Goal: Task Accomplishment & Management: Manage account settings

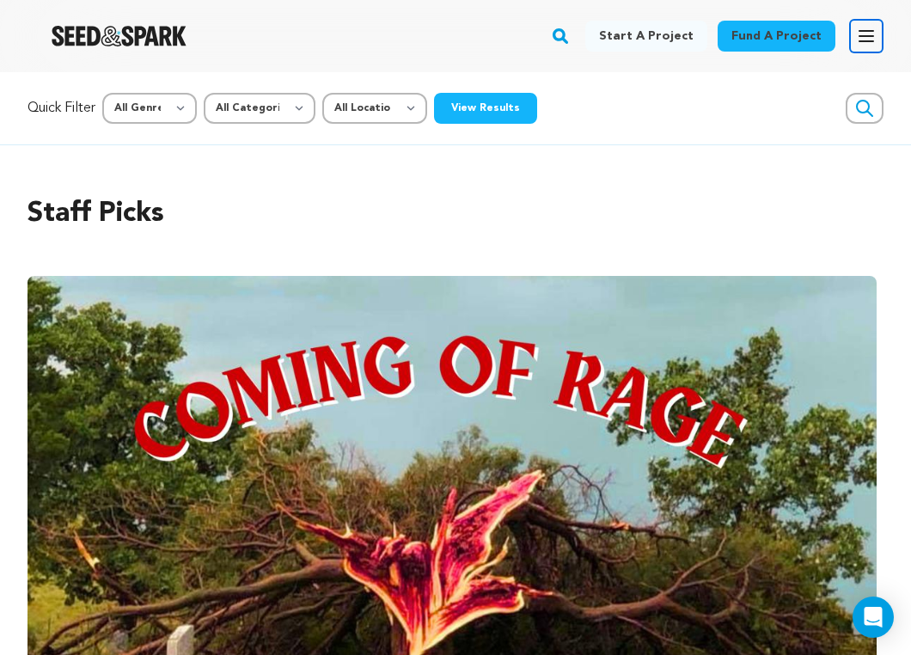
click at [870, 38] on icon "button" at bounding box center [866, 36] width 21 height 21
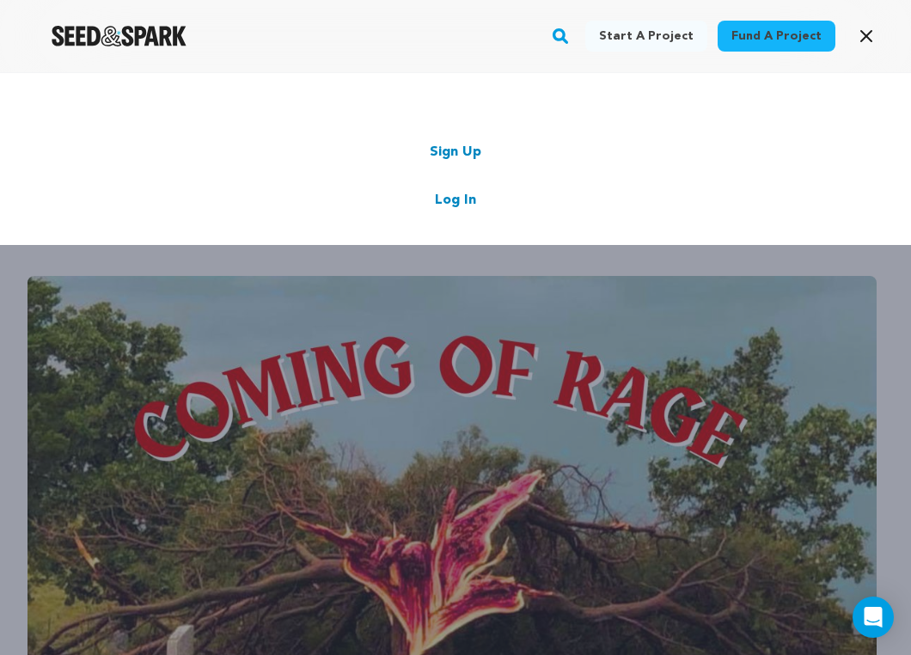
click at [449, 199] on link "Log In" at bounding box center [455, 200] width 41 height 21
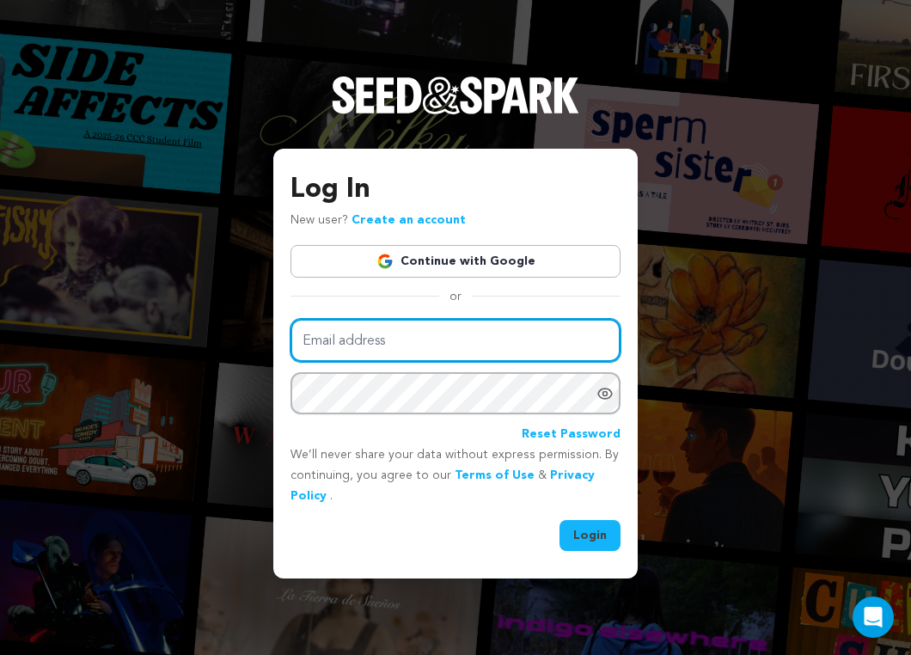
click at [460, 334] on input "Email address" at bounding box center [456, 341] width 330 height 44
type input "kmdproductionsnyc@gmail.com"
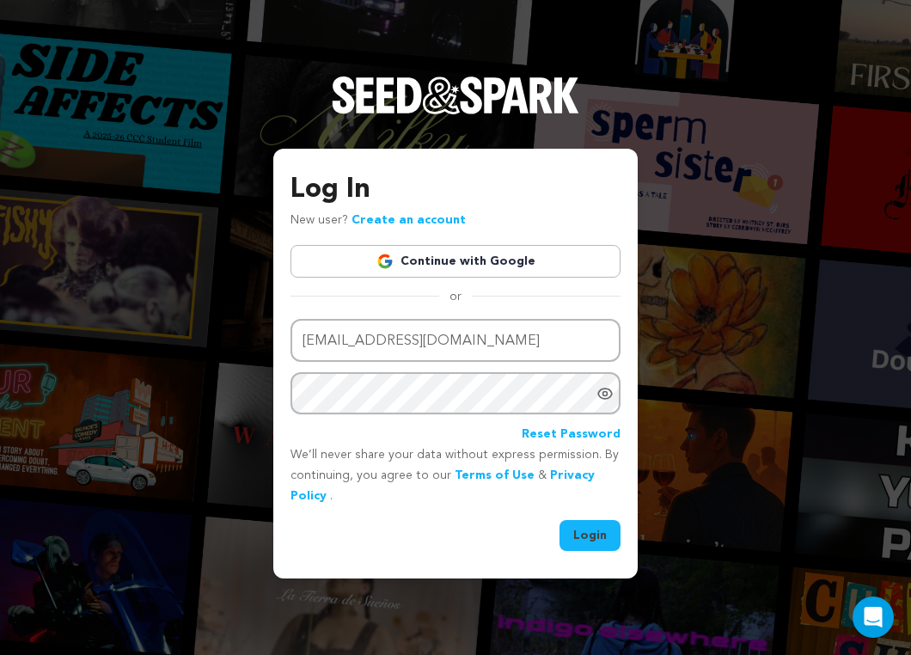
click at [595, 537] on button "Login" at bounding box center [590, 535] width 61 height 31
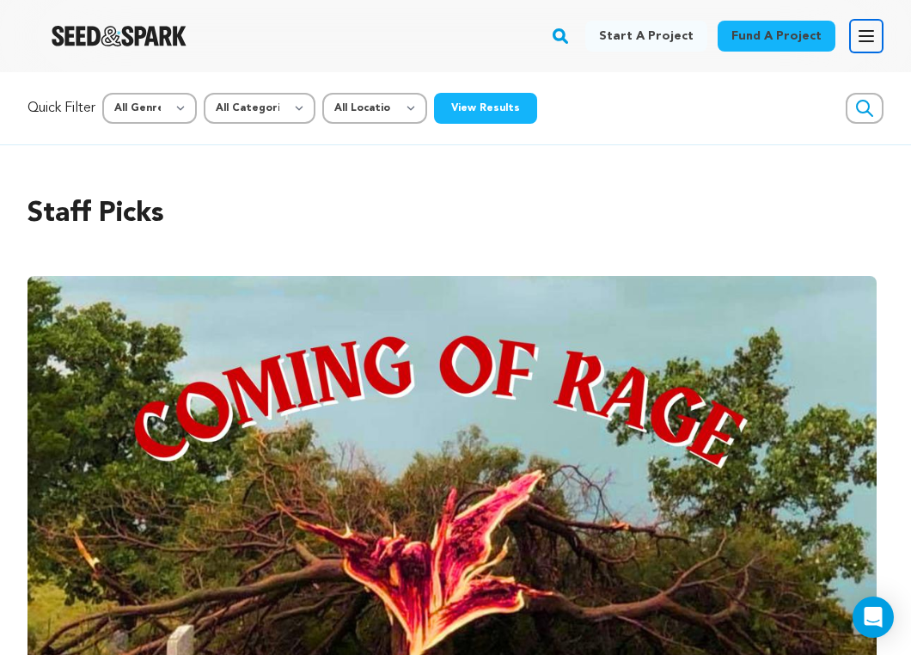
click at [861, 31] on icon "button" at bounding box center [867, 36] width 14 height 10
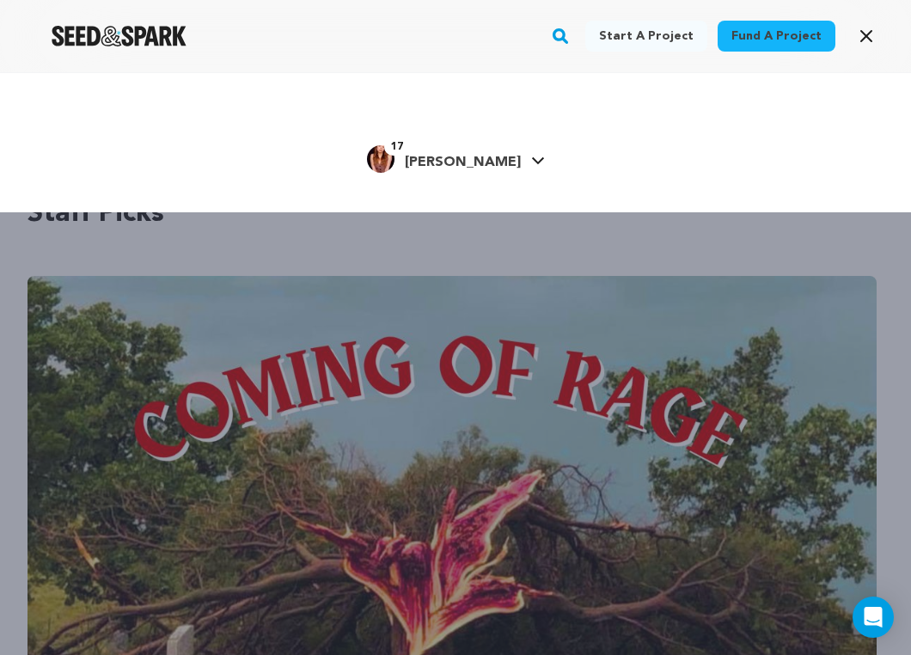
click at [466, 150] on div "17 Kathleen D." at bounding box center [444, 159] width 154 height 28
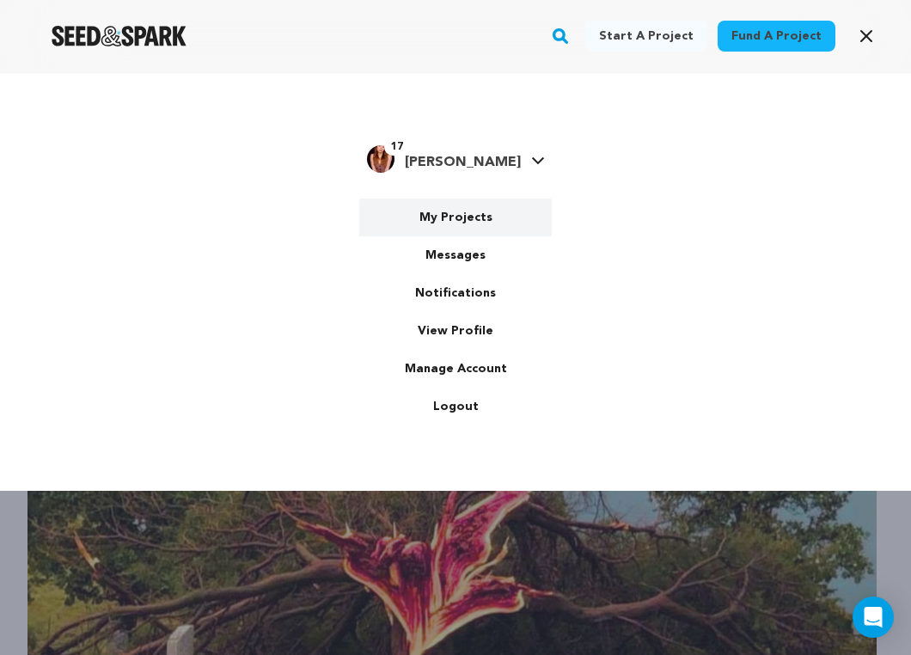
click at [469, 213] on link "My Projects" at bounding box center [455, 218] width 193 height 38
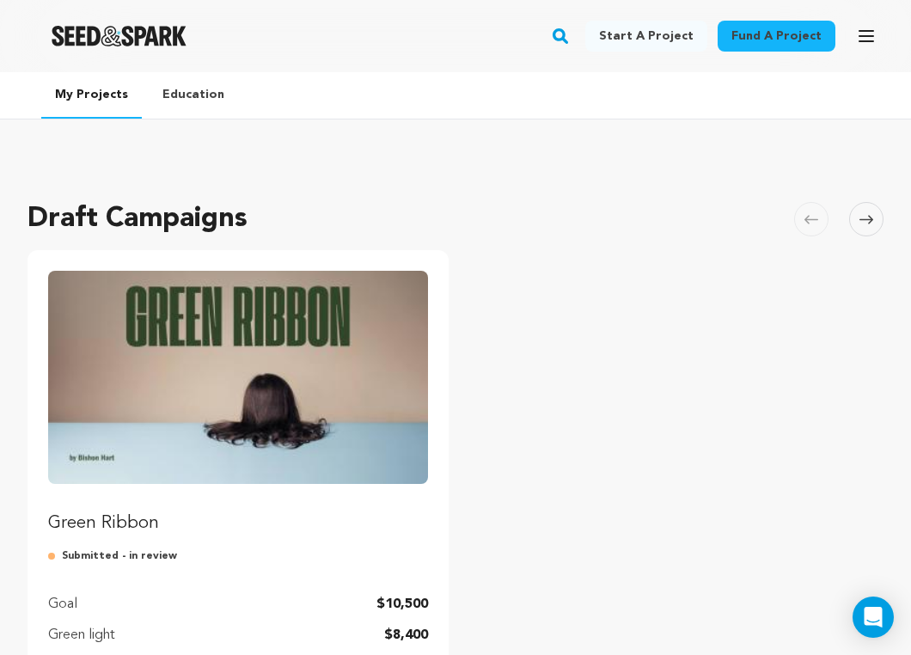
click at [320, 384] on img "Fund Green Ribbon" at bounding box center [238, 377] width 380 height 213
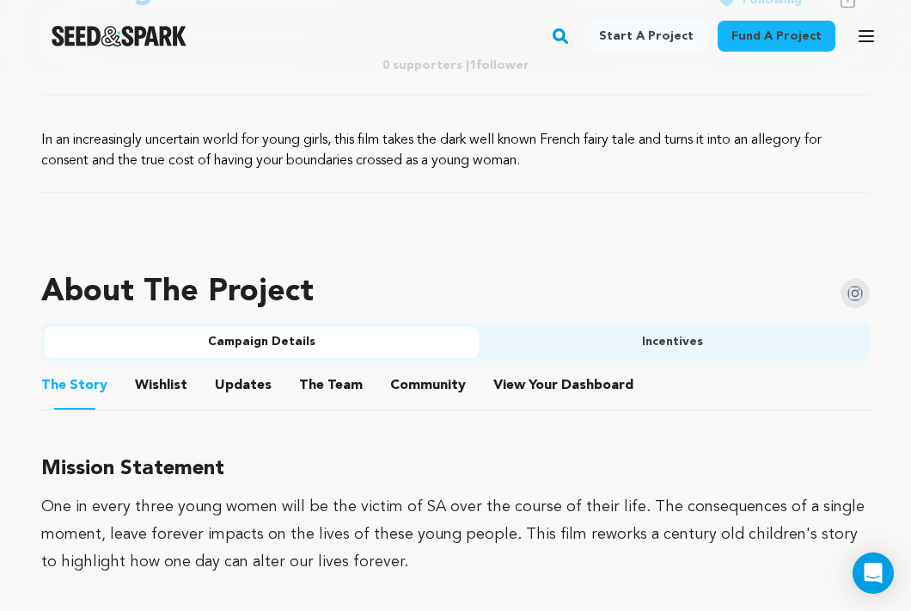
scroll to position [772, 0]
click at [160, 383] on button "Wishlist" at bounding box center [161, 389] width 41 height 41
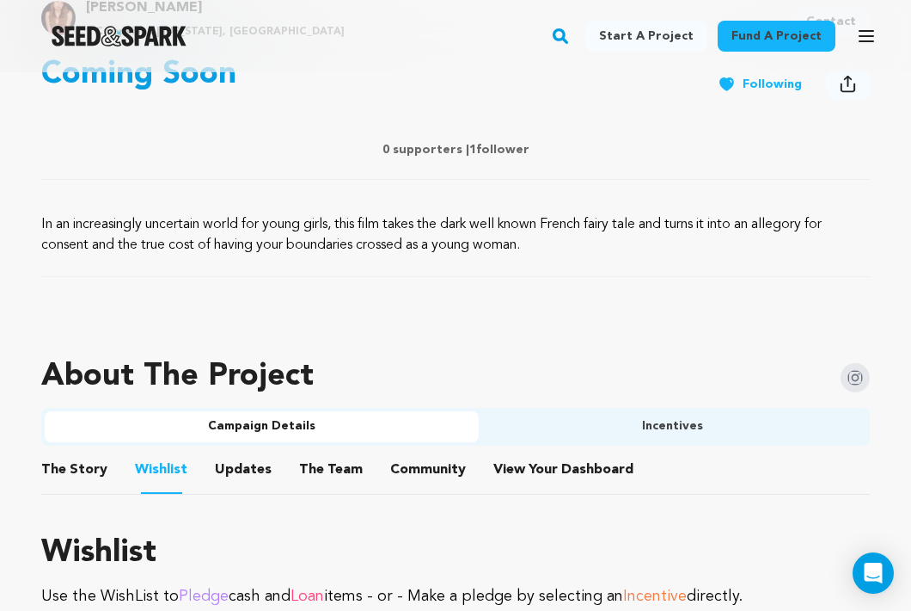
scroll to position [688, 0]
click at [596, 427] on button "Incentives" at bounding box center [673, 427] width 388 height 31
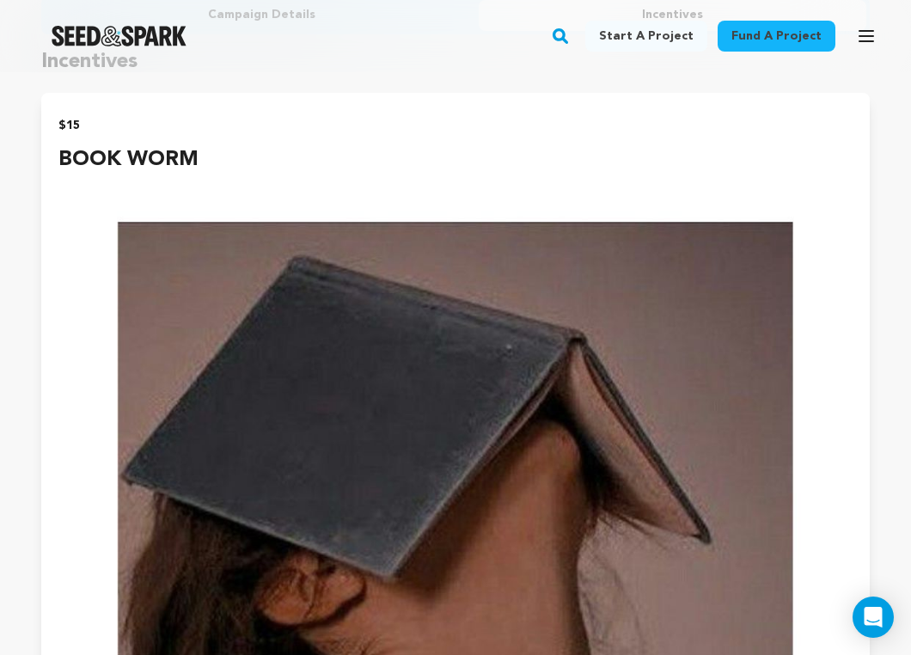
scroll to position [0, 0]
